Goal: Information Seeking & Learning: Learn about a topic

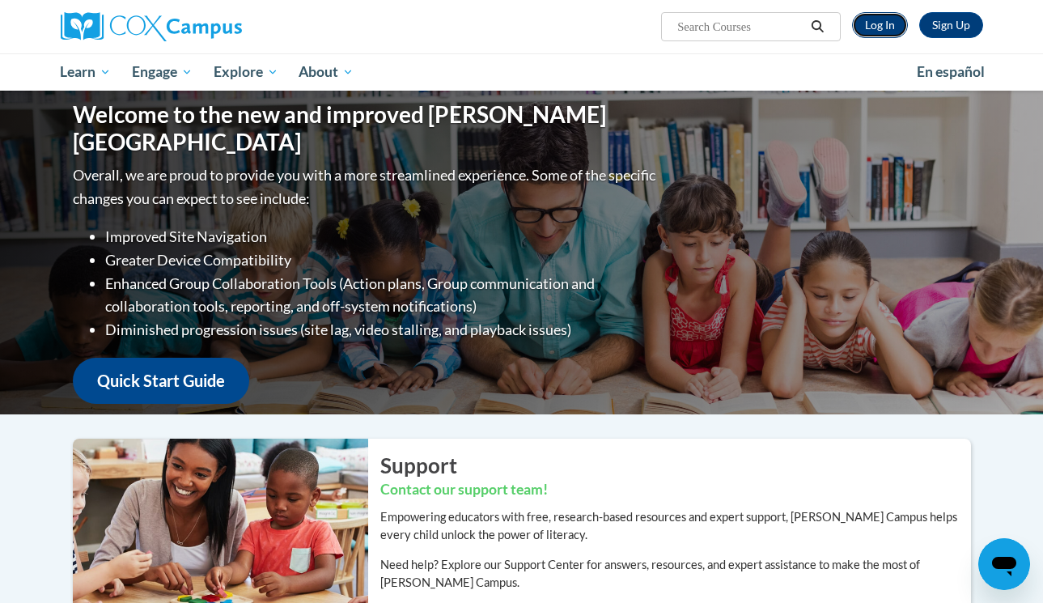
click at [887, 24] on link "Log In" at bounding box center [880, 25] width 56 height 26
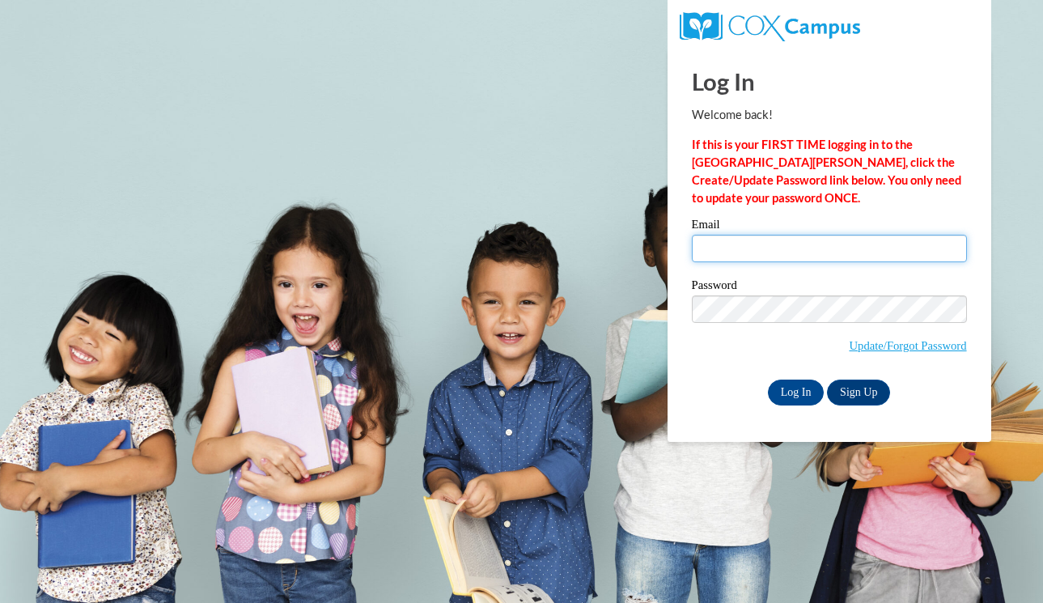
click at [722, 239] on input "Email" at bounding box center [829, 249] width 275 height 28
type input "jcunniffe@westfordk12.us"
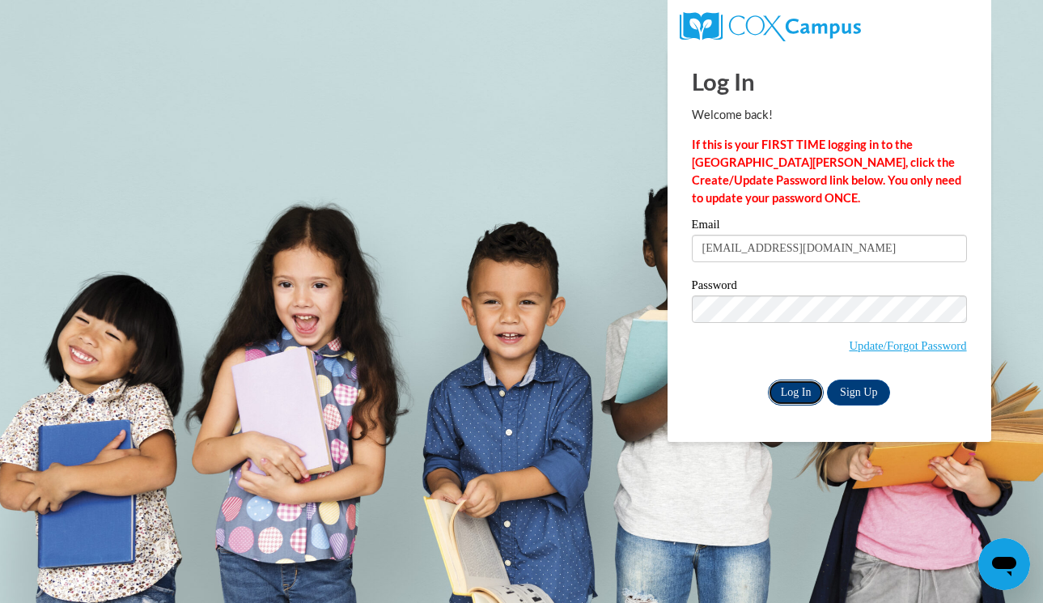
click at [778, 392] on input "Log In" at bounding box center [796, 392] width 57 height 26
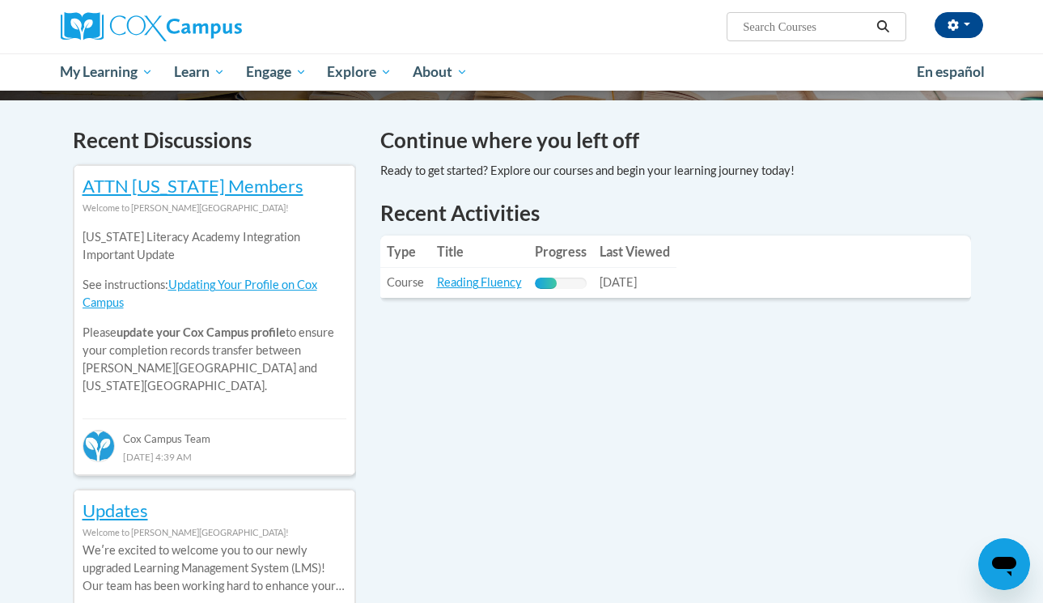
scroll to position [469, 0]
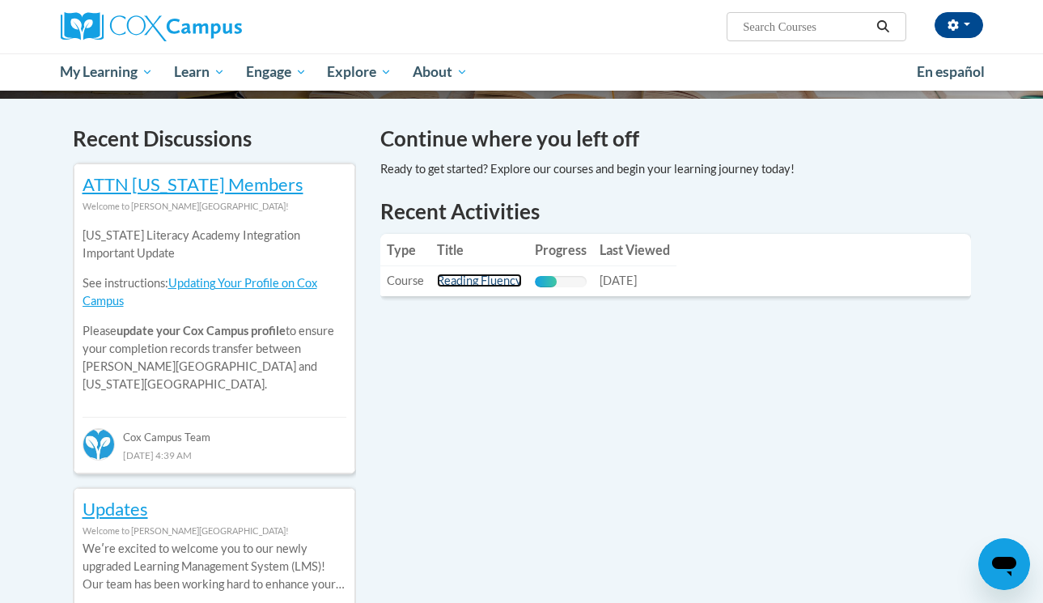
click at [490, 279] on link "Reading Fluency" at bounding box center [479, 280] width 85 height 14
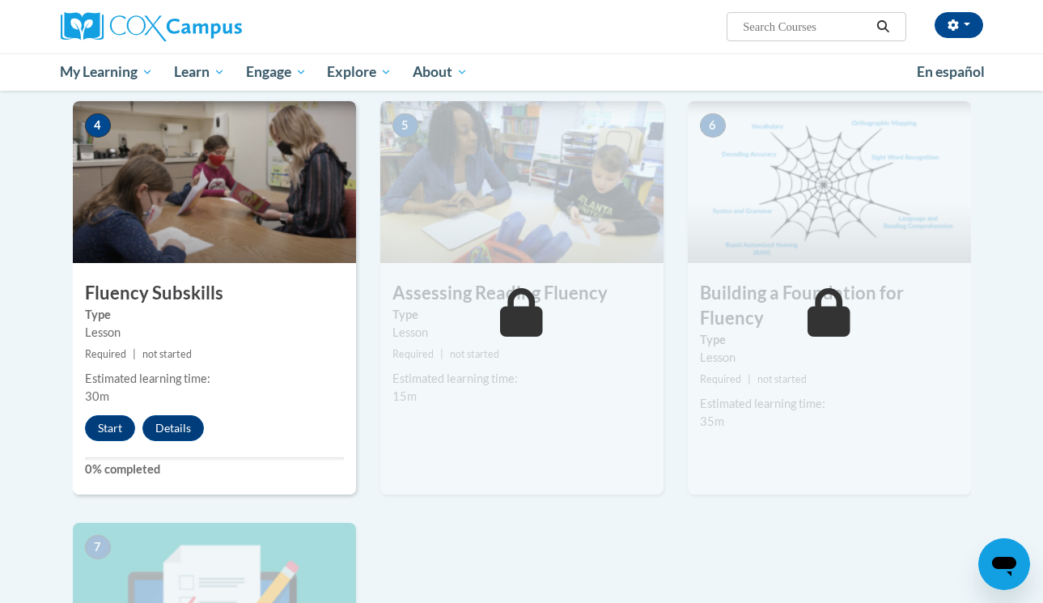
scroll to position [828, 0]
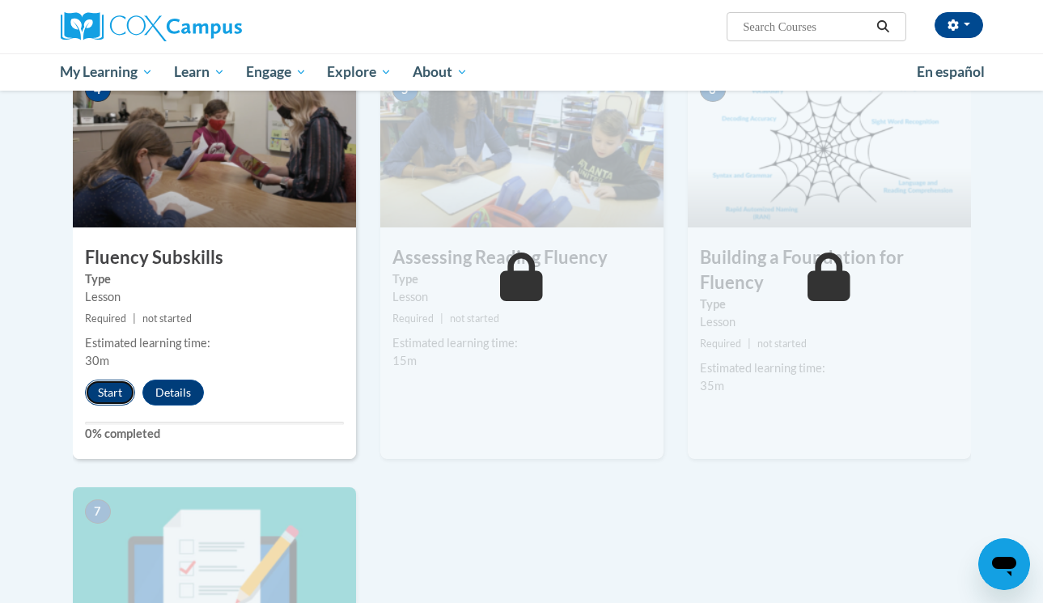
click at [99, 388] on button "Start" at bounding box center [110, 392] width 50 height 26
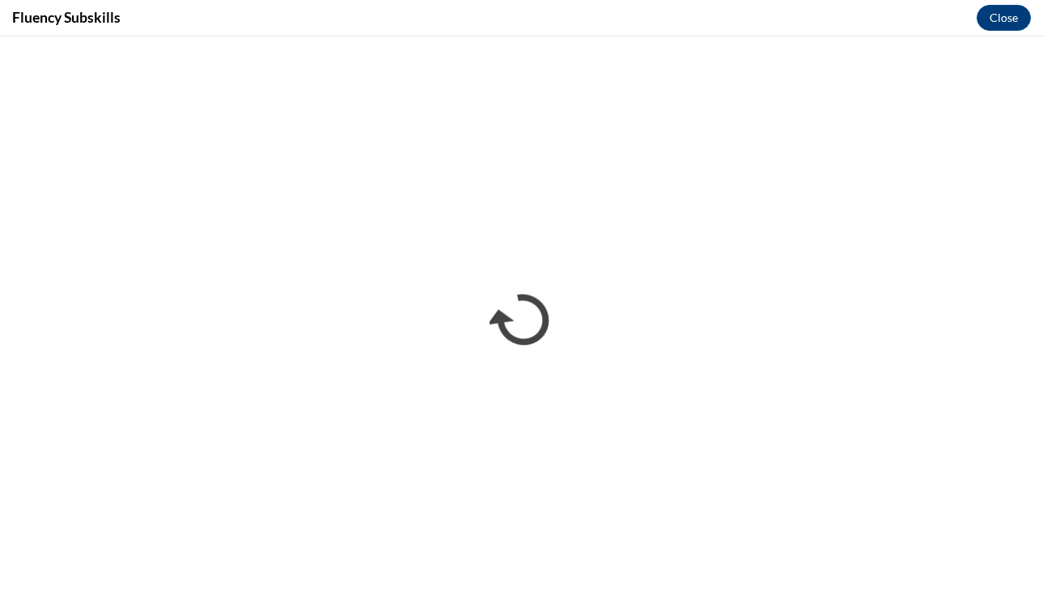
scroll to position [0, 0]
click at [994, 18] on button "Close" at bounding box center [1003, 18] width 54 height 26
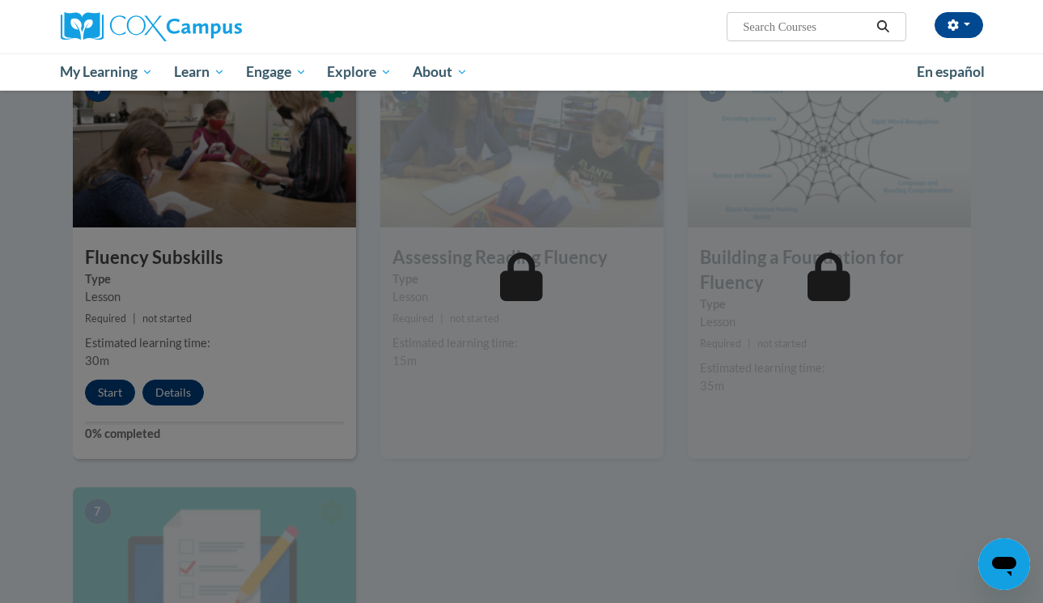
click at [328, 327] on div at bounding box center [521, 301] width 1043 height 603
click at [105, 395] on div at bounding box center [521, 301] width 1043 height 603
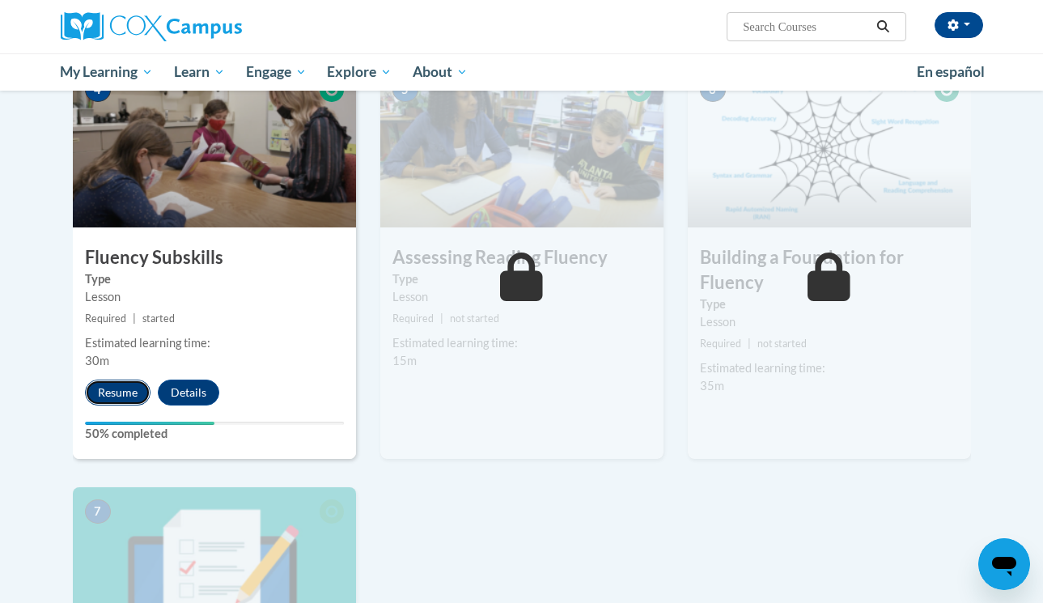
click at [132, 391] on button "Resume" at bounding box center [118, 392] width 66 height 26
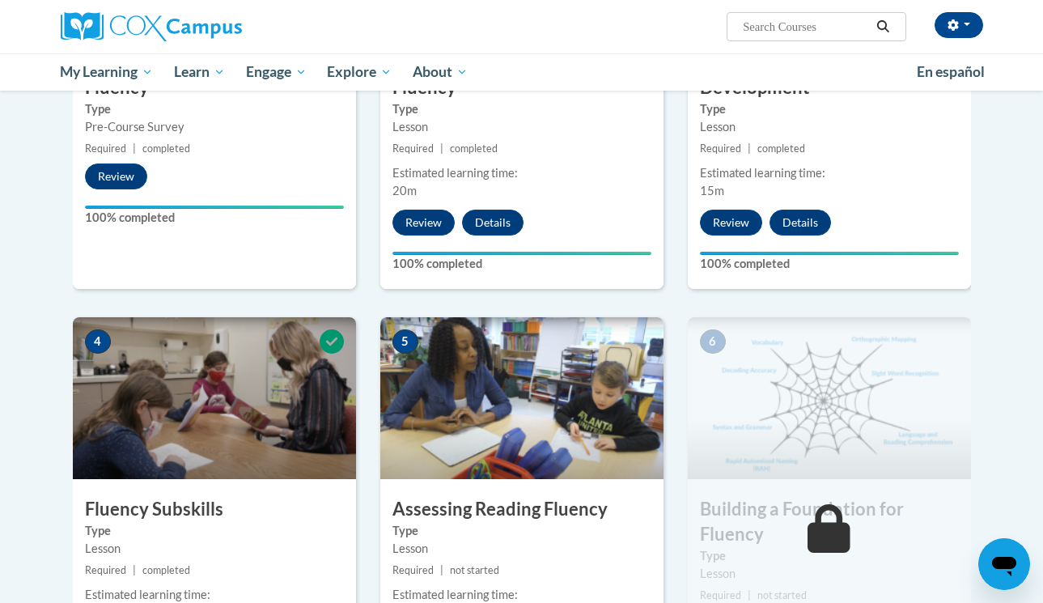
scroll to position [583, 0]
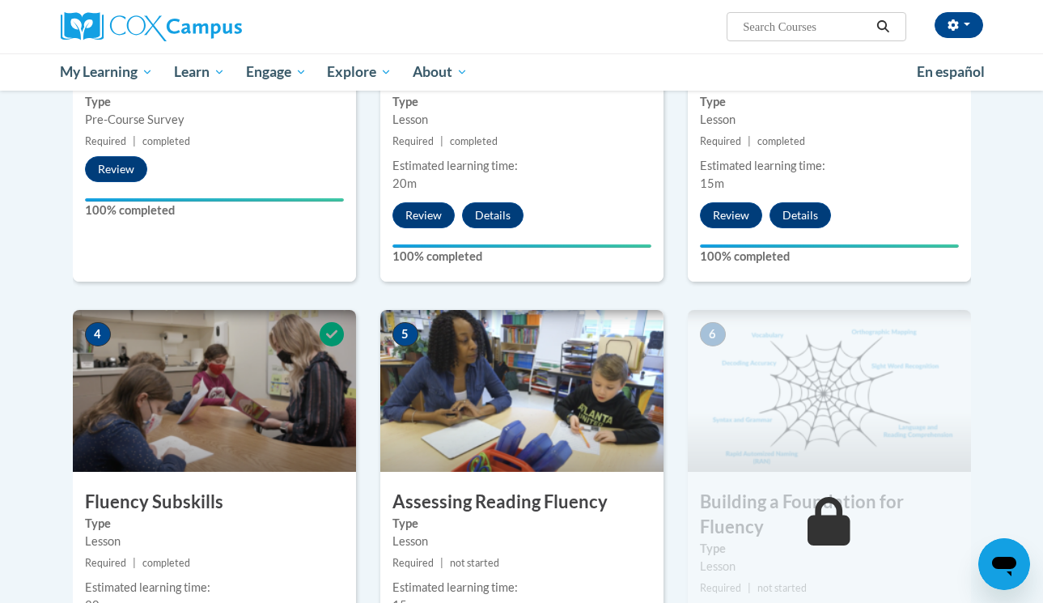
click at [286, 416] on img at bounding box center [214, 391] width 283 height 162
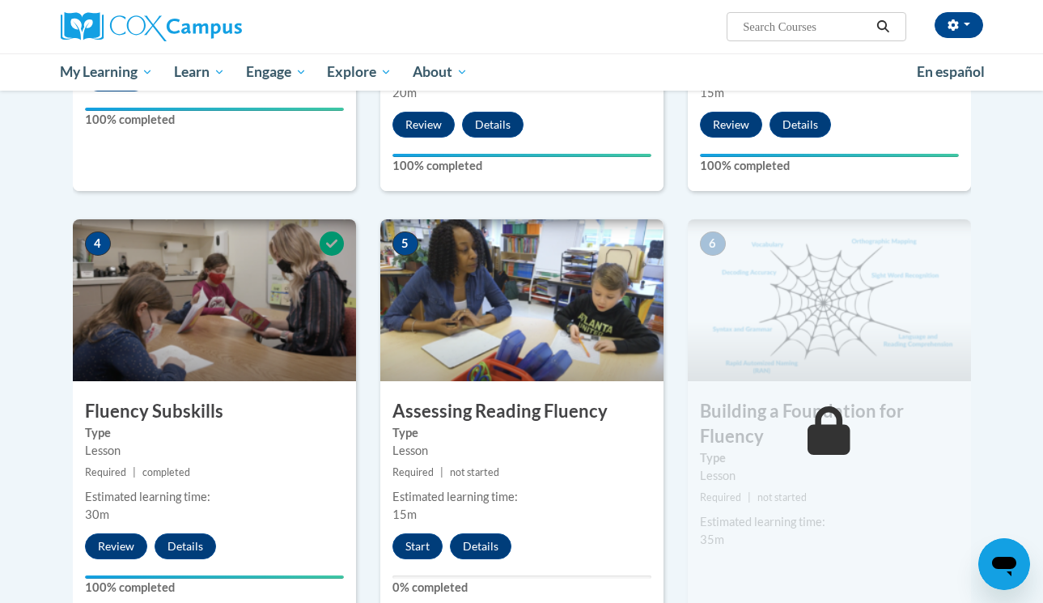
scroll to position [694, 0]
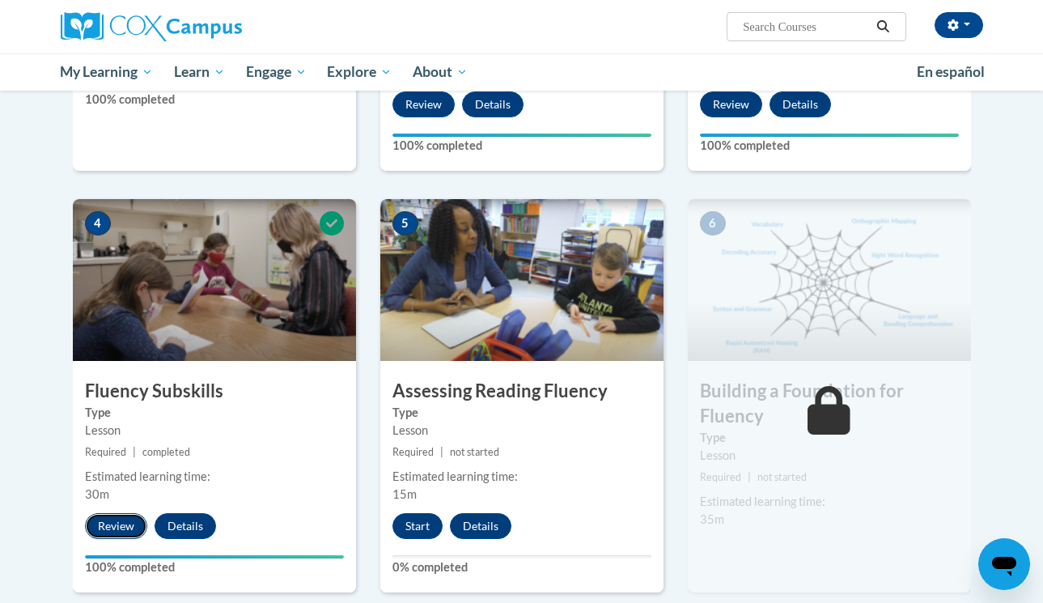
click at [137, 522] on button "Review" at bounding box center [116, 526] width 62 height 26
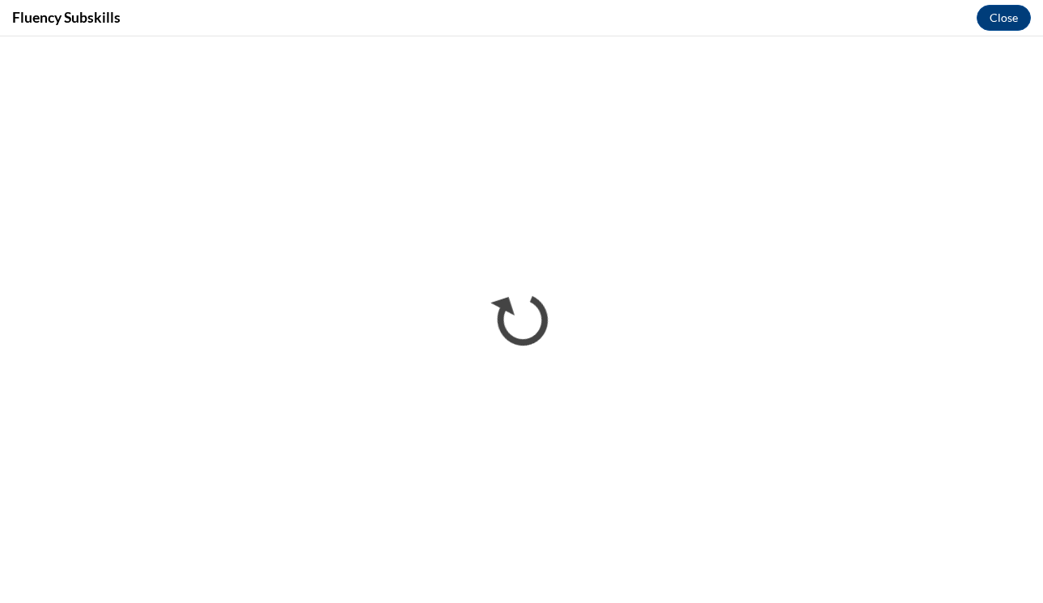
scroll to position [0, 0]
